Goal: Task Accomplishment & Management: Use online tool/utility

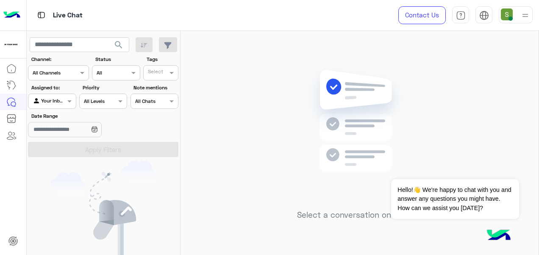
click at [239, 151] on div "Select a conversation on the left" at bounding box center [360, 145] width 358 height 228
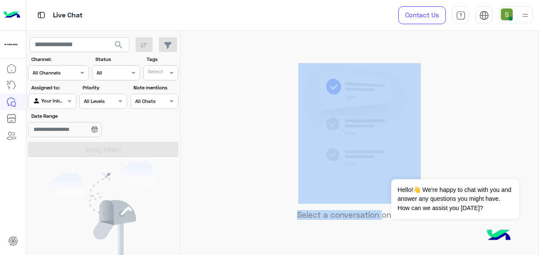
drag, startPoint x: 381, startPoint y: 236, endPoint x: 257, endPoint y: 177, distance: 136.9
click at [257, 177] on div "Select a conversation on the left" at bounding box center [360, 145] width 358 height 228
click at [293, 220] on div "Select a conversation on the left" at bounding box center [360, 145] width 358 height 228
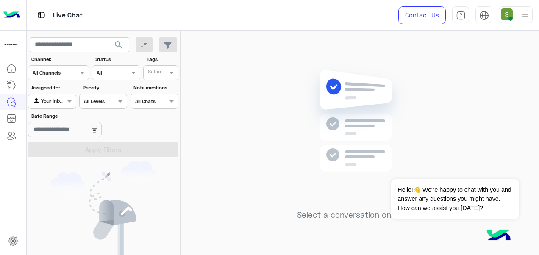
click at [337, 234] on div "Select a conversation on the left" at bounding box center [360, 145] width 358 height 228
click at [339, 234] on div "Select a conversation on the left" at bounding box center [360, 145] width 358 height 228
click at [522, 22] on div at bounding box center [525, 15] width 11 height 16
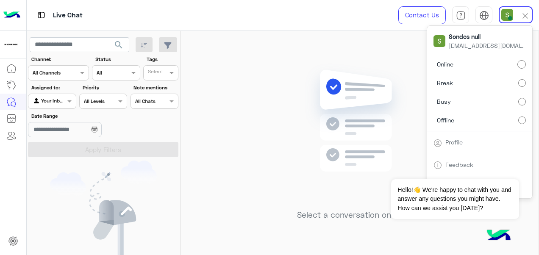
click at [501, 100] on label "Busy" at bounding box center [480, 101] width 92 height 15
click at [468, 48] on span "[EMAIL_ADDRESS][DOMAIN_NAME]" at bounding box center [487, 45] width 76 height 9
click at [479, 57] on label "Online" at bounding box center [480, 64] width 92 height 15
click at [389, 76] on img at bounding box center [359, 133] width 123 height 141
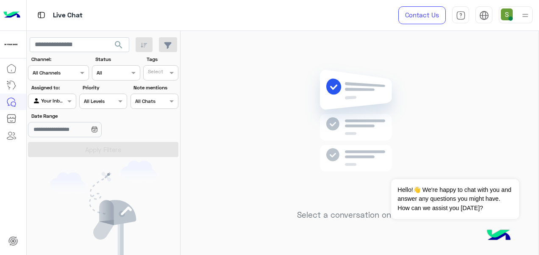
click at [512, 16] on img at bounding box center [507, 14] width 12 height 12
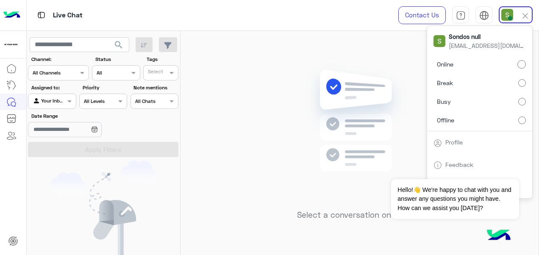
click at [348, 82] on img at bounding box center [359, 133] width 123 height 141
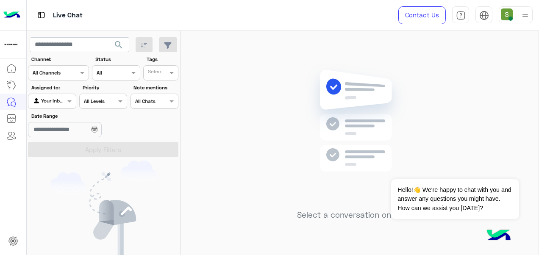
click at [353, 162] on img at bounding box center [359, 133] width 123 height 141
click at [527, 11] on img at bounding box center [525, 15] width 11 height 11
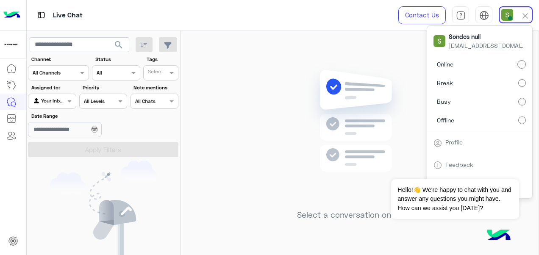
click at [509, 84] on label "Break" at bounding box center [480, 82] width 92 height 15
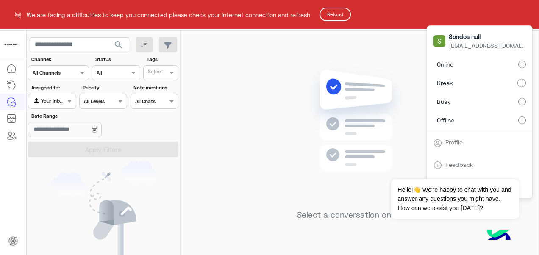
click at [335, 19] on button "Reload" at bounding box center [335, 15] width 31 height 14
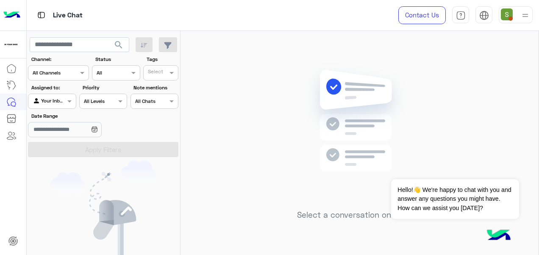
click at [524, 19] on img at bounding box center [525, 15] width 11 height 11
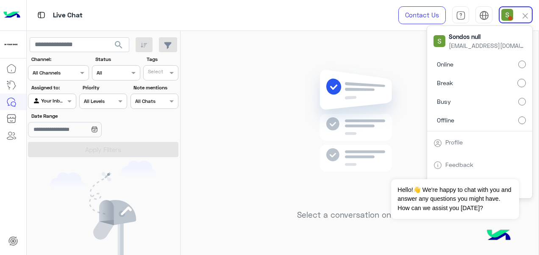
click at [504, 57] on label "Online" at bounding box center [480, 64] width 92 height 15
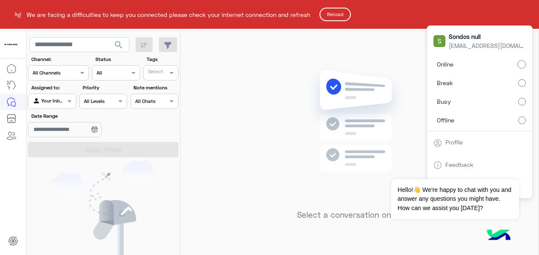
click at [338, 20] on button "Reload" at bounding box center [335, 15] width 31 height 14
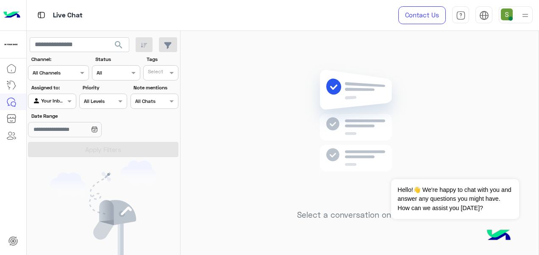
click at [528, 16] on img at bounding box center [525, 15] width 11 height 11
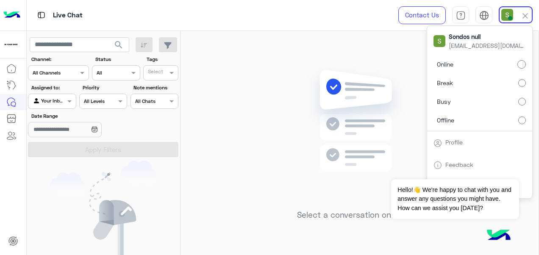
click at [268, 78] on div "Select a conversation on the left" at bounding box center [360, 145] width 358 height 228
